Goal: Check status: Check status

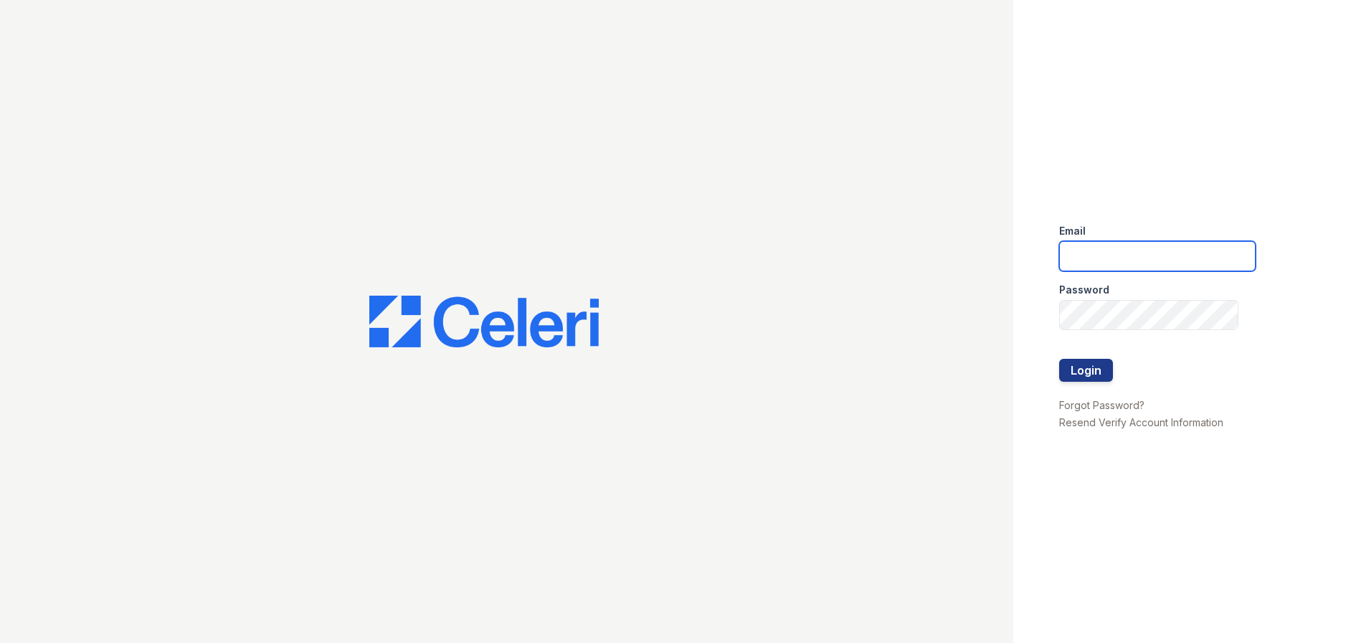
click at [1166, 246] on input "email" at bounding box center [1157, 256] width 196 height 30
type input "megan.hawkins@trinity-pm.com"
click at [1084, 365] on button "Login" at bounding box center [1086, 370] width 54 height 23
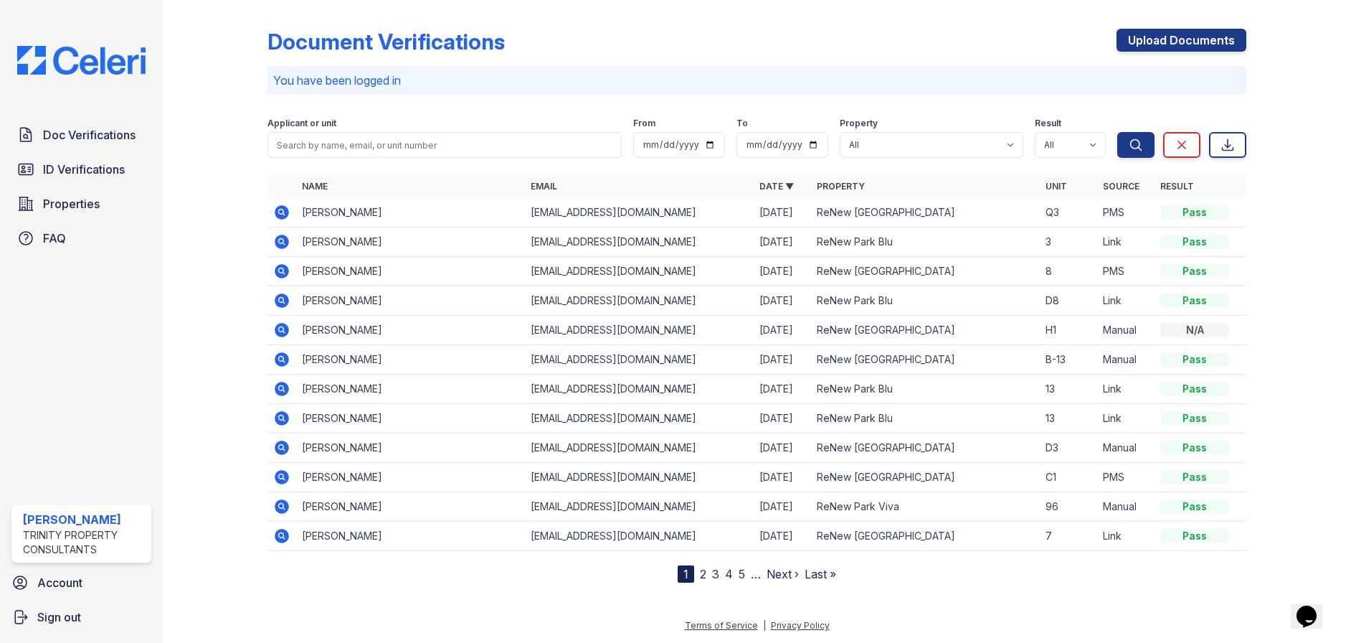
click at [194, 285] on div at bounding box center [227, 294] width 82 height 577
click at [199, 327] on div at bounding box center [227, 294] width 82 height 577
click at [97, 173] on span "ID Verifications" at bounding box center [84, 169] width 82 height 17
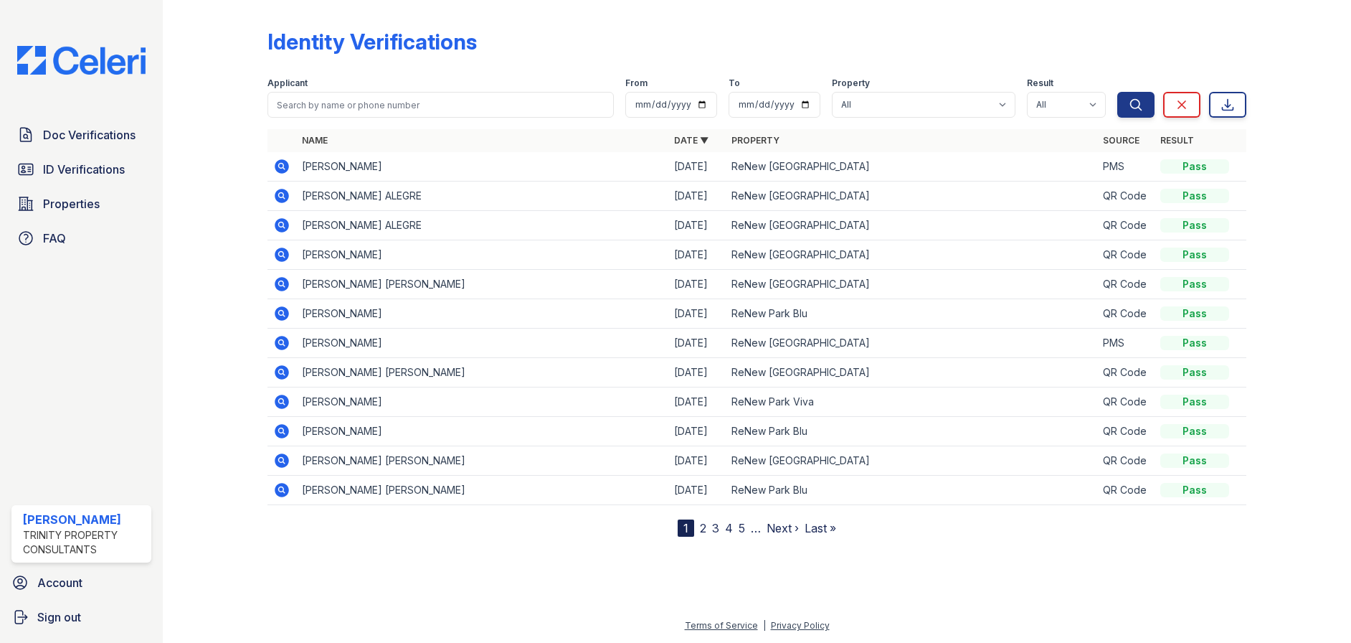
click at [281, 166] on icon at bounding box center [281, 166] width 4 height 4
